Goal: Task Accomplishment & Management: Complete application form

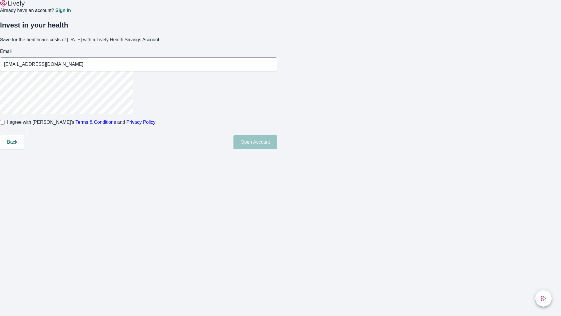
click at [5, 125] on input "I agree with Lively’s Terms & Conditions and Privacy Policy" at bounding box center [2, 122] width 5 height 5
checkbox input "true"
click at [277, 149] on button "Open Account" at bounding box center [256, 142] width 44 height 14
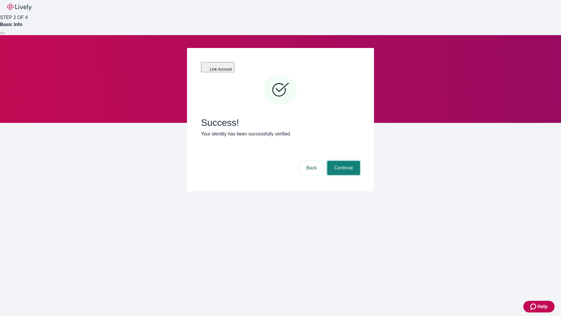
click at [343, 161] on button "Continue" at bounding box center [344, 168] width 33 height 14
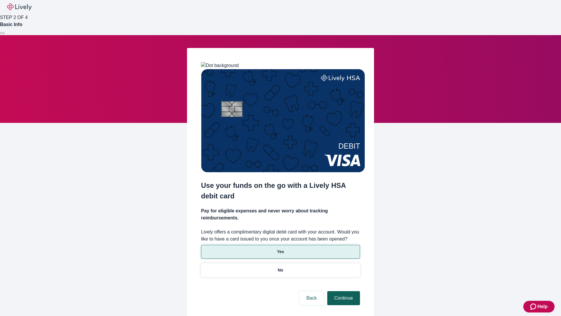
click at [280, 249] on p "Yes" at bounding box center [280, 252] width 7 height 6
click at [343, 291] on button "Continue" at bounding box center [344, 298] width 33 height 14
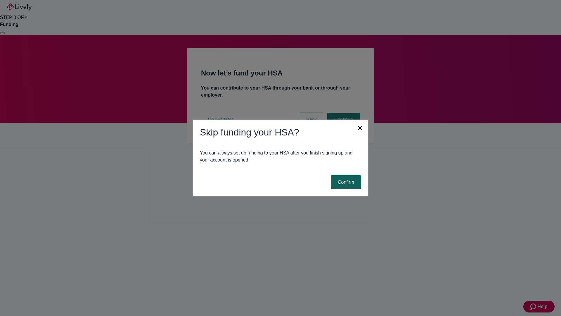
click at [345, 182] on button "Confirm" at bounding box center [346, 182] width 30 height 14
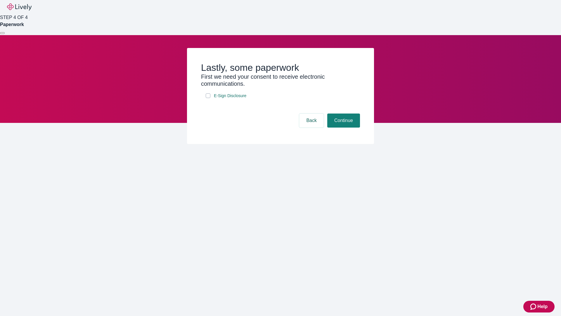
click at [208, 98] on input "E-Sign Disclosure" at bounding box center [208, 95] width 5 height 5
checkbox input "true"
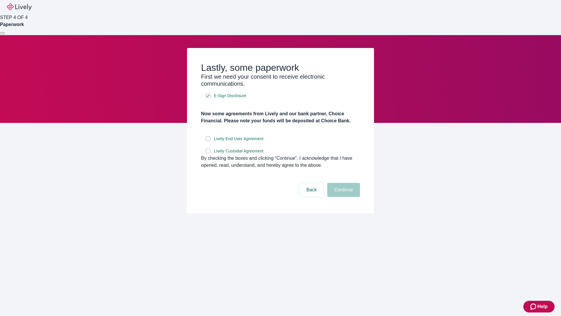
click at [208, 141] on input "Lively End User Agreement" at bounding box center [208, 138] width 5 height 5
checkbox input "true"
click at [208, 153] on input "Lively Custodial Agreement" at bounding box center [208, 151] width 5 height 5
checkbox input "true"
click at [343, 197] on button "Continue" at bounding box center [344, 190] width 33 height 14
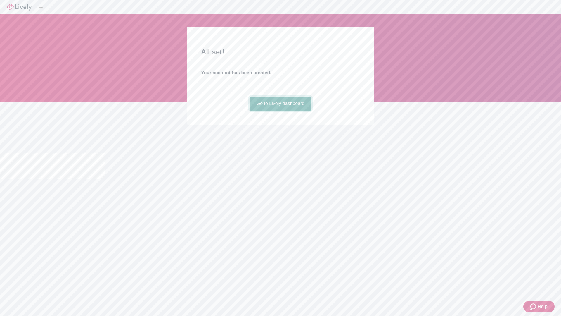
click at [280, 111] on link "Go to Lively dashboard" at bounding box center [281, 104] width 62 height 14
